Goal: Task Accomplishment & Management: Use online tool/utility

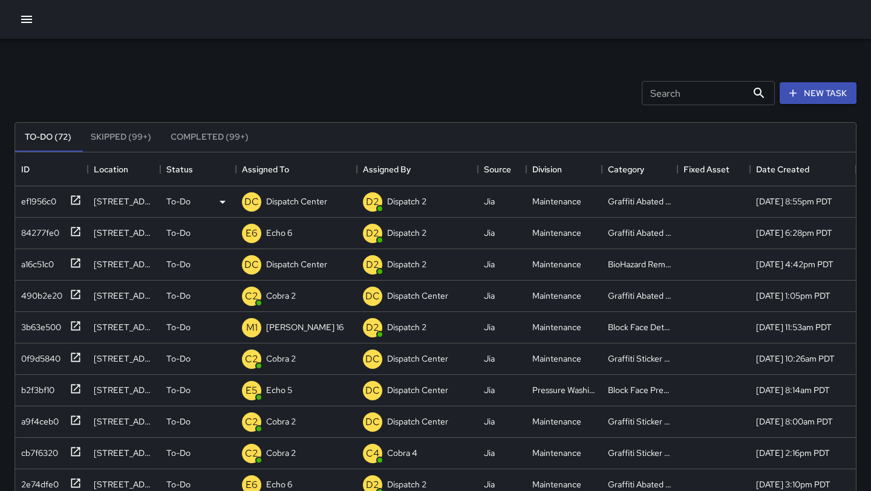
scroll to position [512, 840]
click at [82, 203] on div "ef1956c0" at bounding box center [51, 201] width 73 height 31
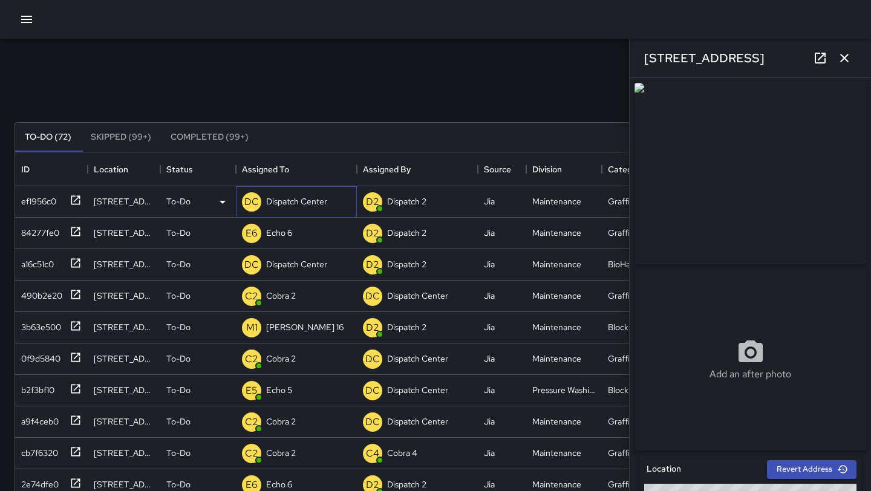
click at [314, 196] on p "Dispatch Center" at bounding box center [296, 201] width 61 height 12
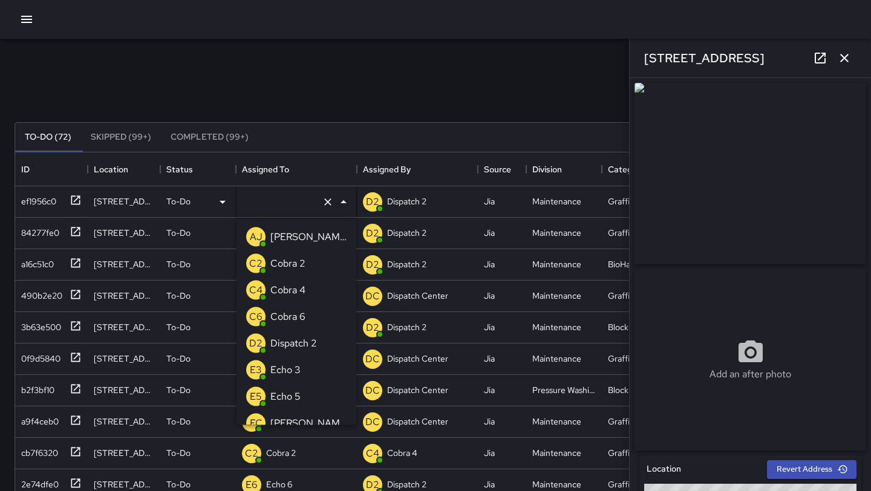
type input "**********"
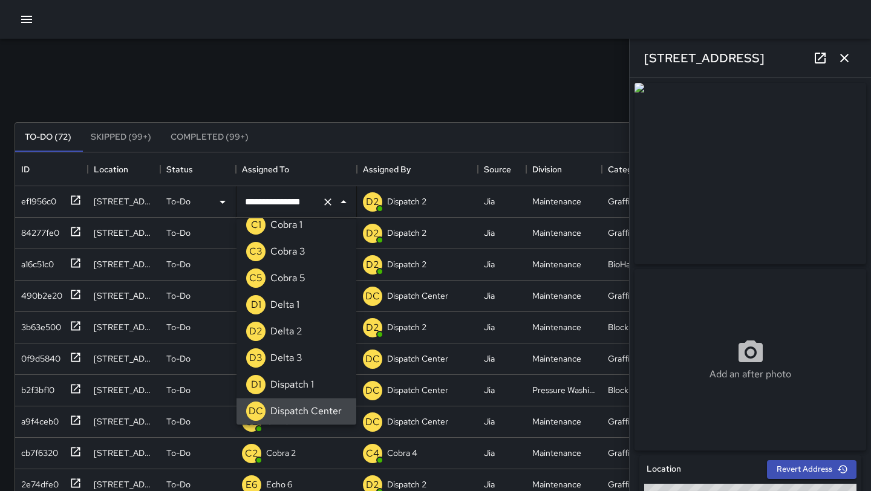
click at [327, 203] on icon "Clear" at bounding box center [327, 201] width 7 height 7
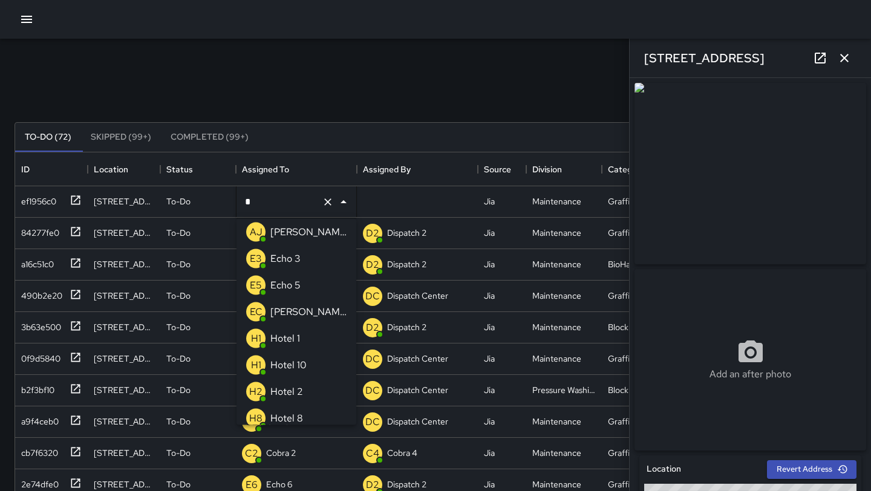
type input "**"
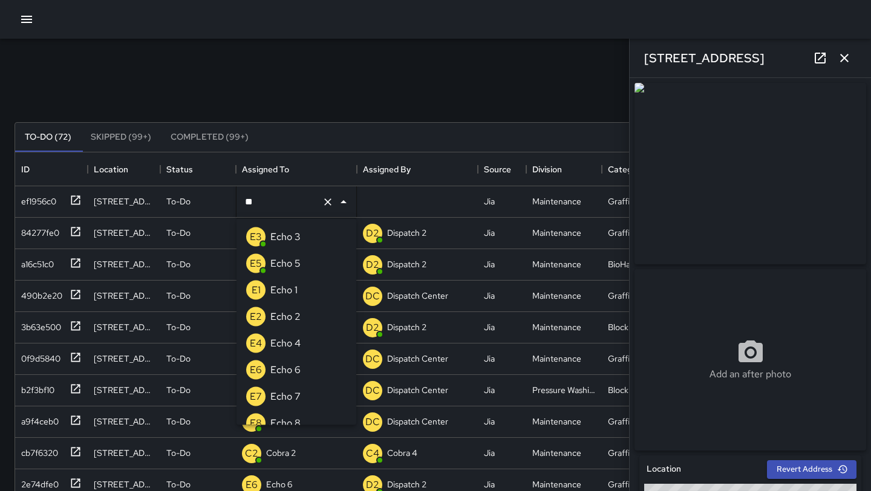
click at [302, 361] on div "Echo 6" at bounding box center [285, 369] width 35 height 19
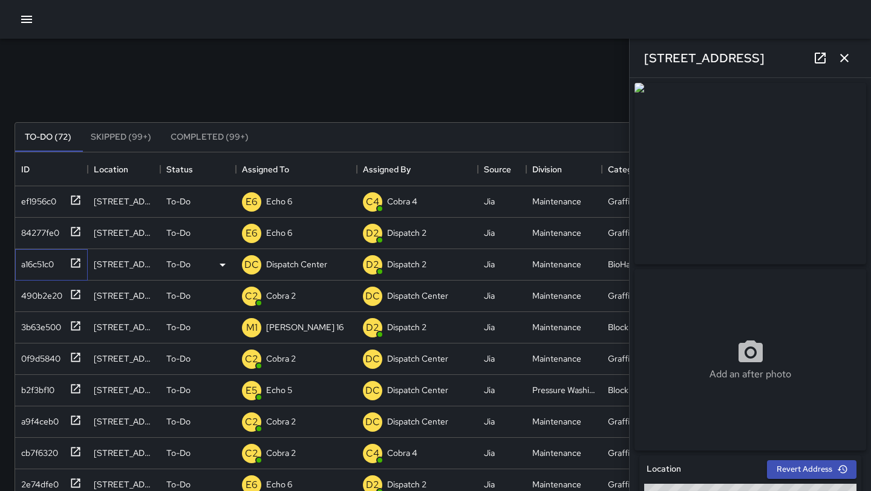
click at [74, 270] on div at bounding box center [73, 262] width 17 height 20
click at [848, 57] on icon "button" at bounding box center [844, 58] width 15 height 15
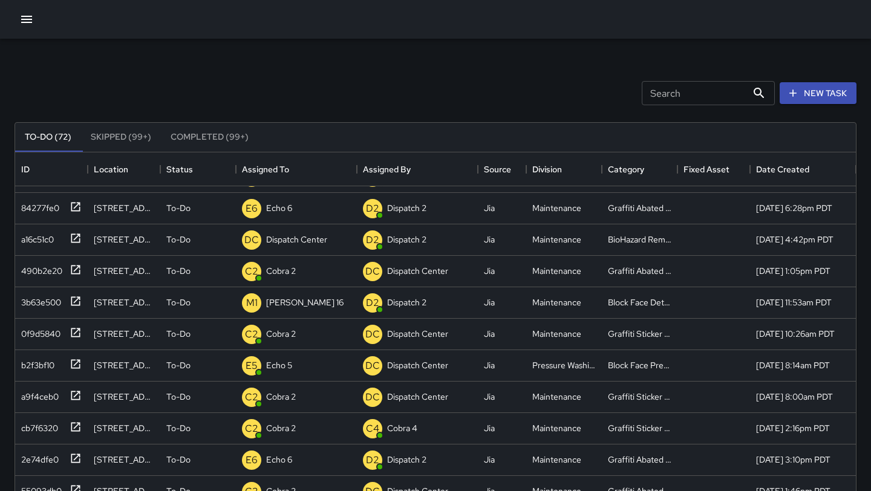
scroll to position [9, 0]
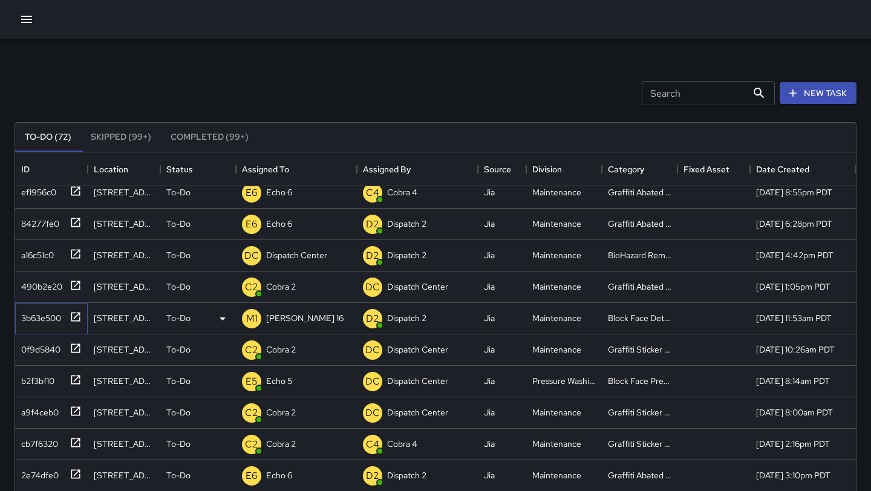
click at [76, 319] on icon at bounding box center [76, 317] width 12 height 12
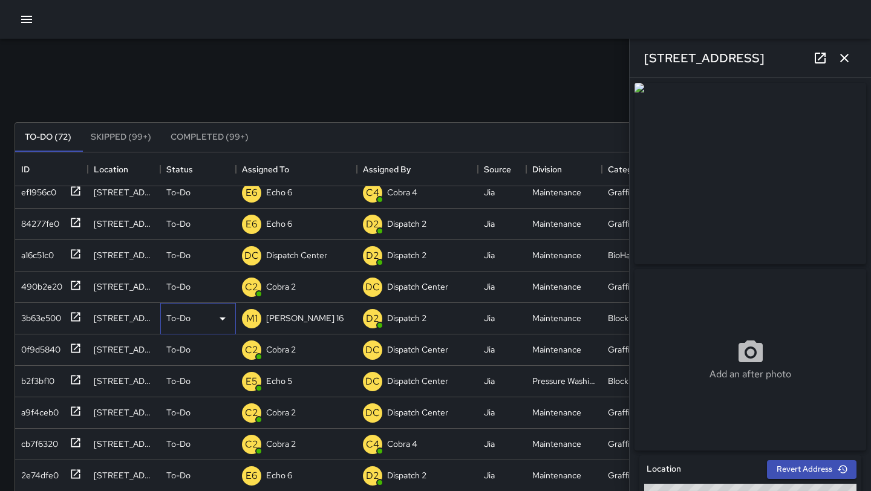
click at [229, 316] on icon at bounding box center [222, 318] width 15 height 15
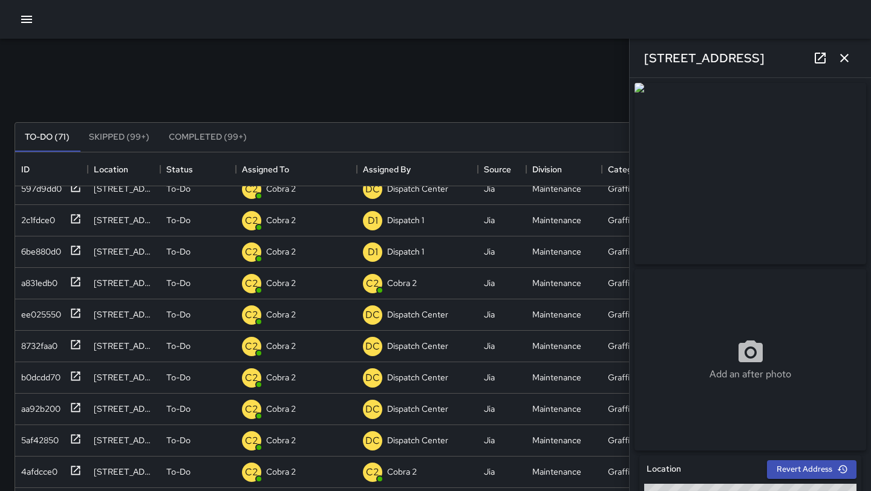
scroll to position [0, 0]
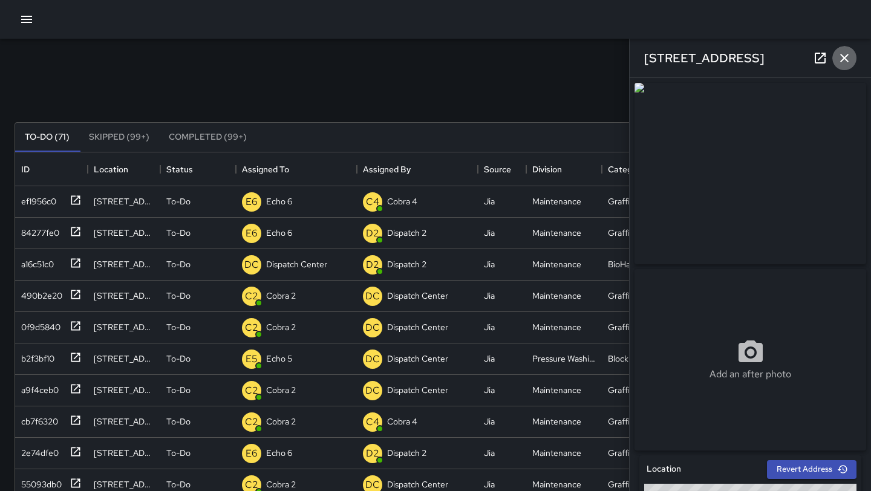
click at [850, 55] on icon "button" at bounding box center [844, 58] width 15 height 15
